Goal: Information Seeking & Learning: Learn about a topic

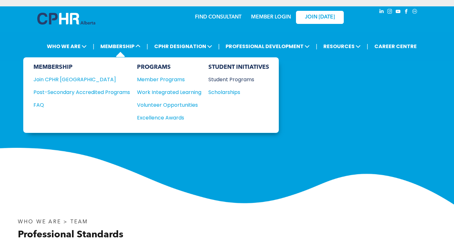
click at [219, 80] on div "Student Programs" at bounding box center [235, 80] width 55 height 8
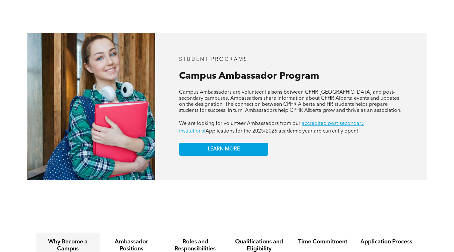
scroll to position [535, 0]
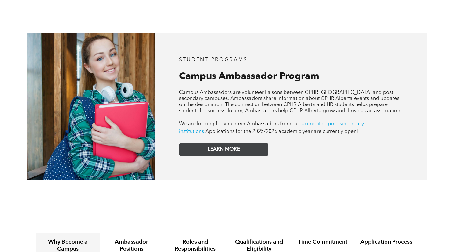
click at [215, 143] on link "LEARN MORE" at bounding box center [223, 149] width 89 height 13
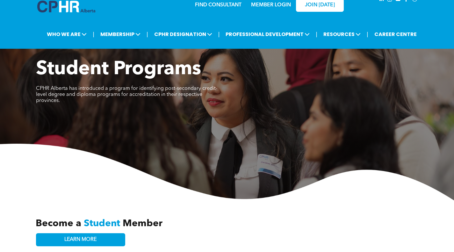
scroll to position [0, 0]
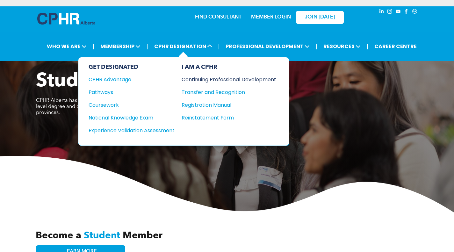
click at [209, 79] on div "Continuing Professional Development" at bounding box center [224, 80] width 85 height 8
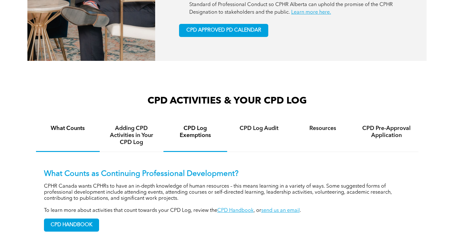
scroll to position [390, 0]
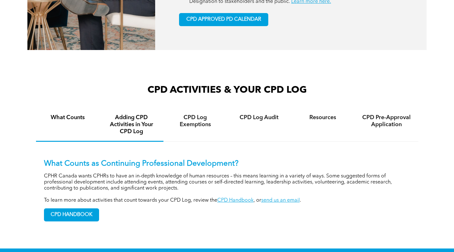
click at [141, 121] on h4 "Adding CPD Activities in Your CPD Log" at bounding box center [132, 124] width 52 height 21
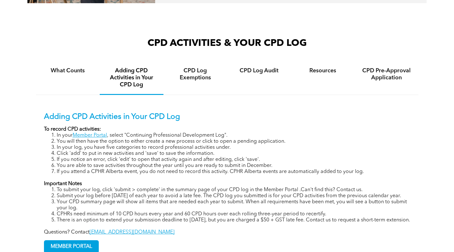
scroll to position [447, 0]
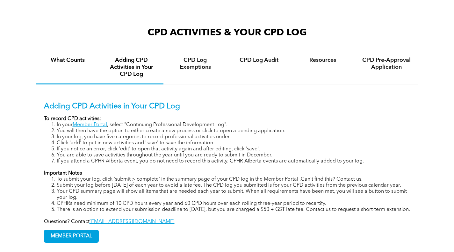
click at [86, 63] on h4 "What Counts" at bounding box center [68, 60] width 52 height 7
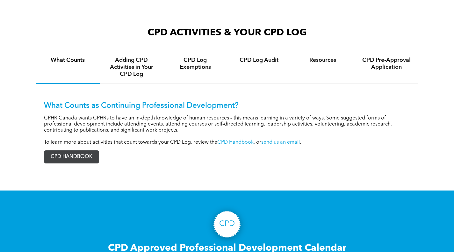
click at [86, 154] on span "CPD HANDBOOK" at bounding box center [71, 157] width 55 height 12
